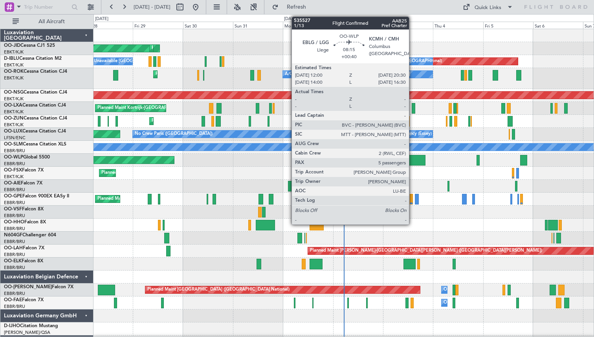
click at [413, 158] on div at bounding box center [417, 160] width 18 height 11
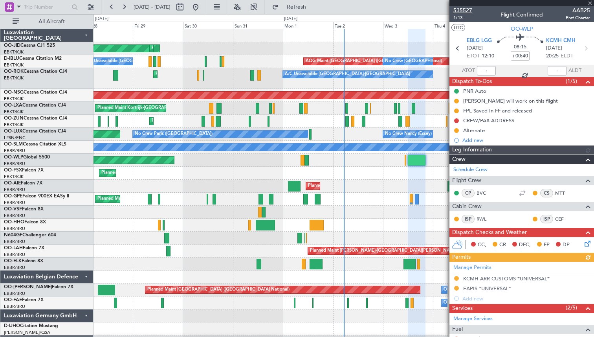
click at [465, 12] on span "535527" at bounding box center [462, 10] width 19 height 8
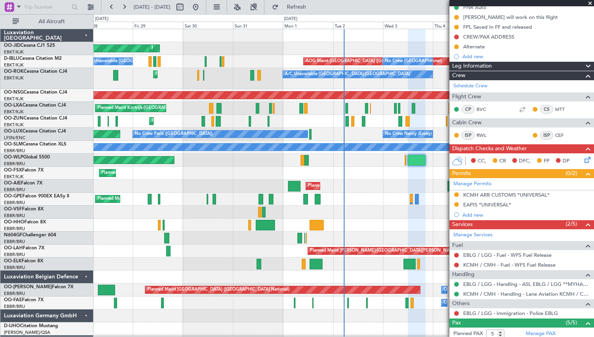
scroll to position [175, 0]
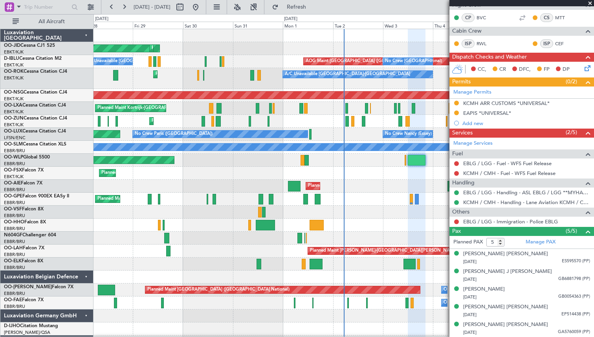
click at [590, 3] on span at bounding box center [590, 3] width 8 height 7
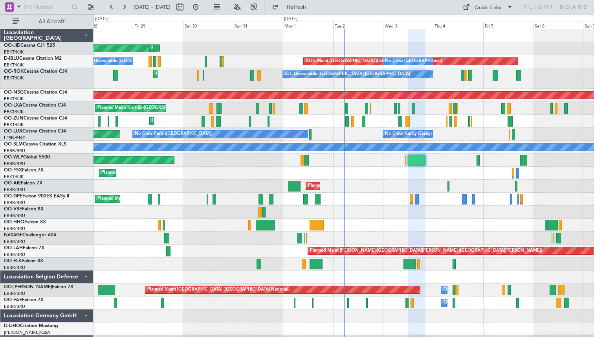
type input "0"
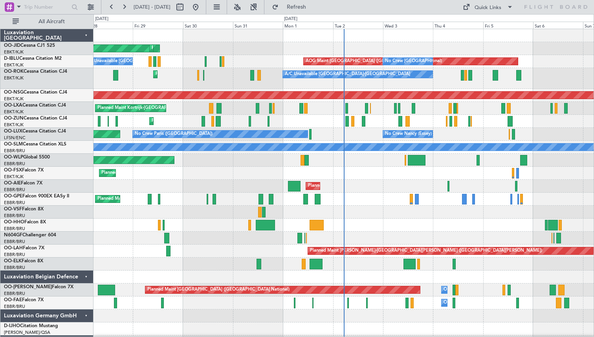
scroll to position [0, 0]
